Goal: Obtain resource: Download file/media

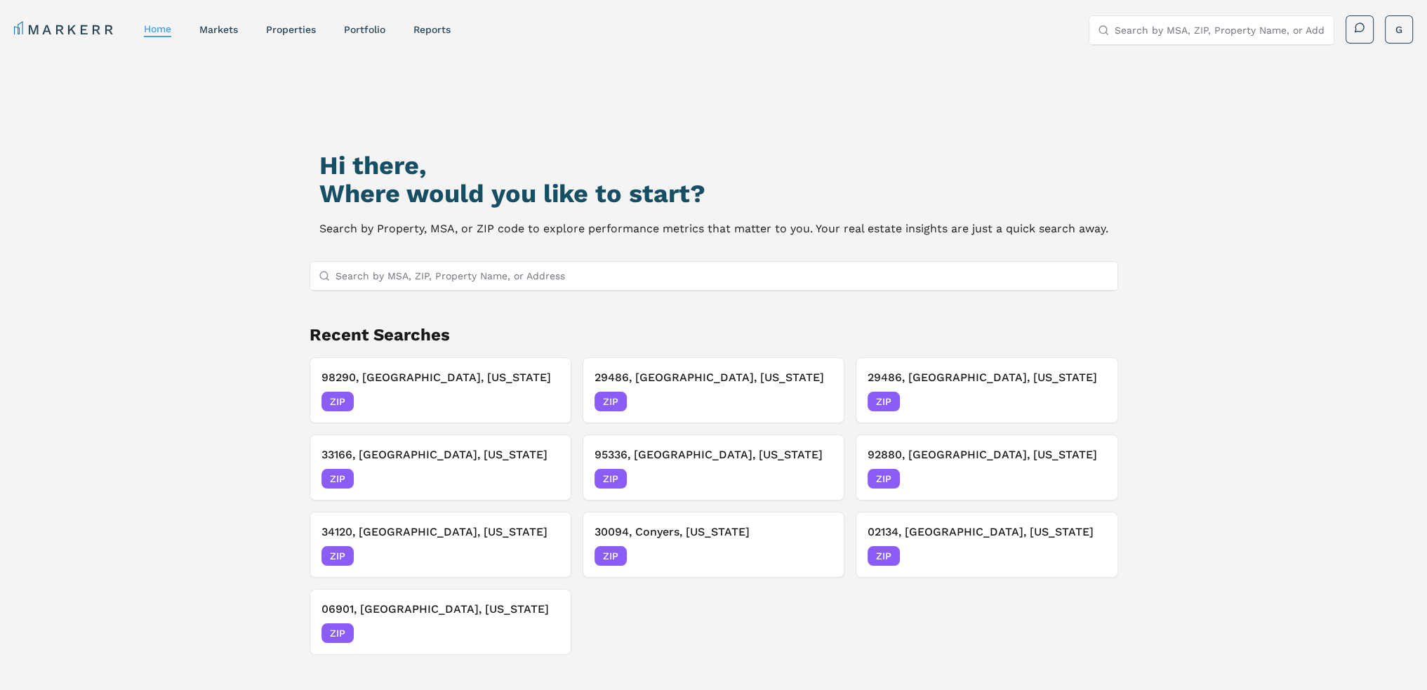
click at [581, 274] on input "Search by MSA, ZIP, Property Name, or Address" at bounding box center [723, 276] width 774 height 28
type input "30248"
click at [566, 296] on div "30248, [GEOGRAPHIC_DATA], [US_STATE] ZIP" at bounding box center [713, 303] width 807 height 24
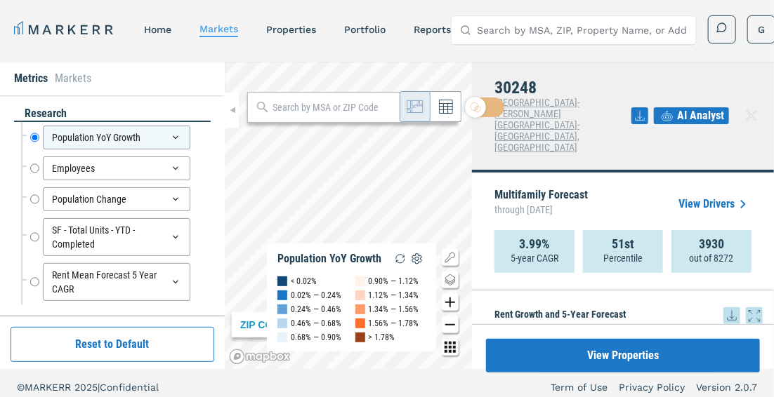
click at [723, 308] on icon at bounding box center [731, 316] width 17 height 17
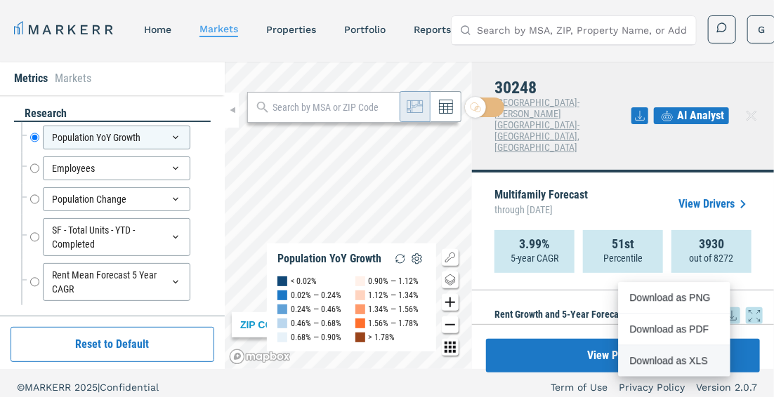
click at [681, 350] on div "Download as XLS" at bounding box center [674, 360] width 112 height 31
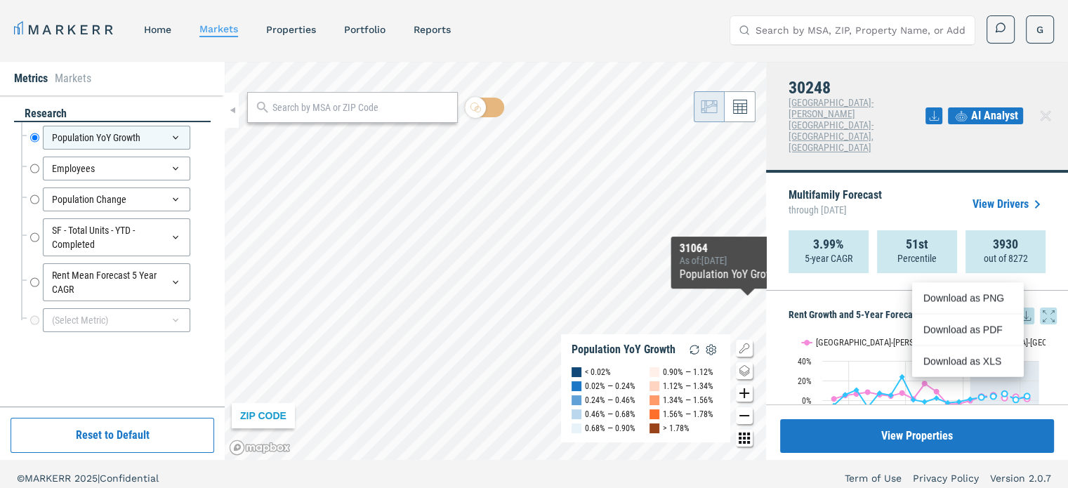
click at [952, 308] on h5 "Rent Growth and 5-Year Forecast" at bounding box center [922, 316] width 268 height 17
